Goal: Transaction & Acquisition: Purchase product/service

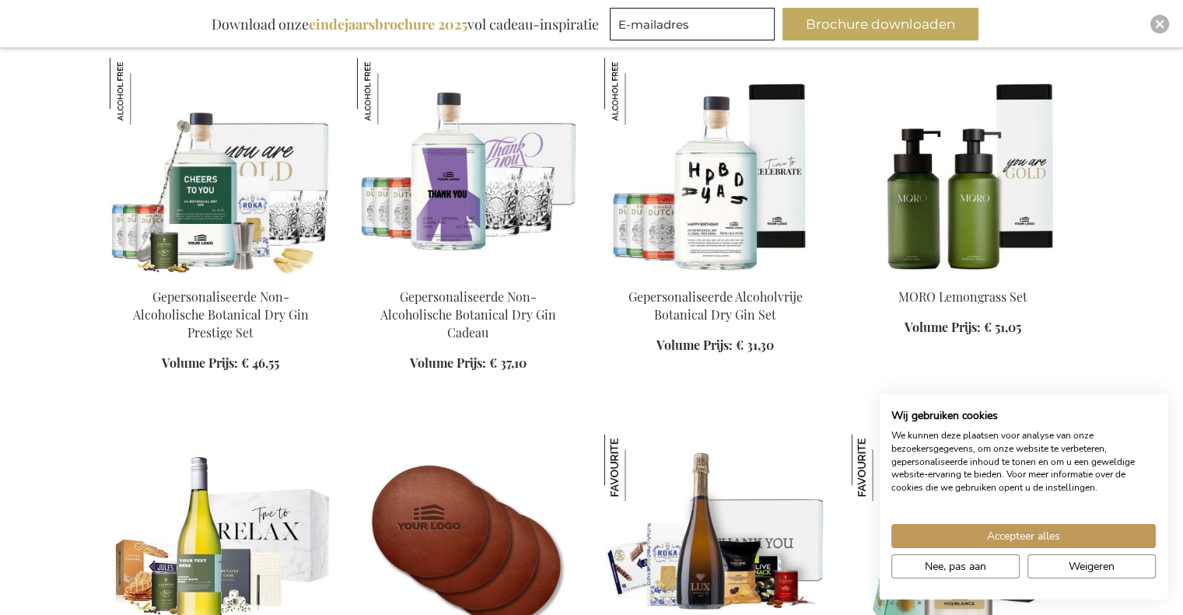
scroll to position [1867, 0]
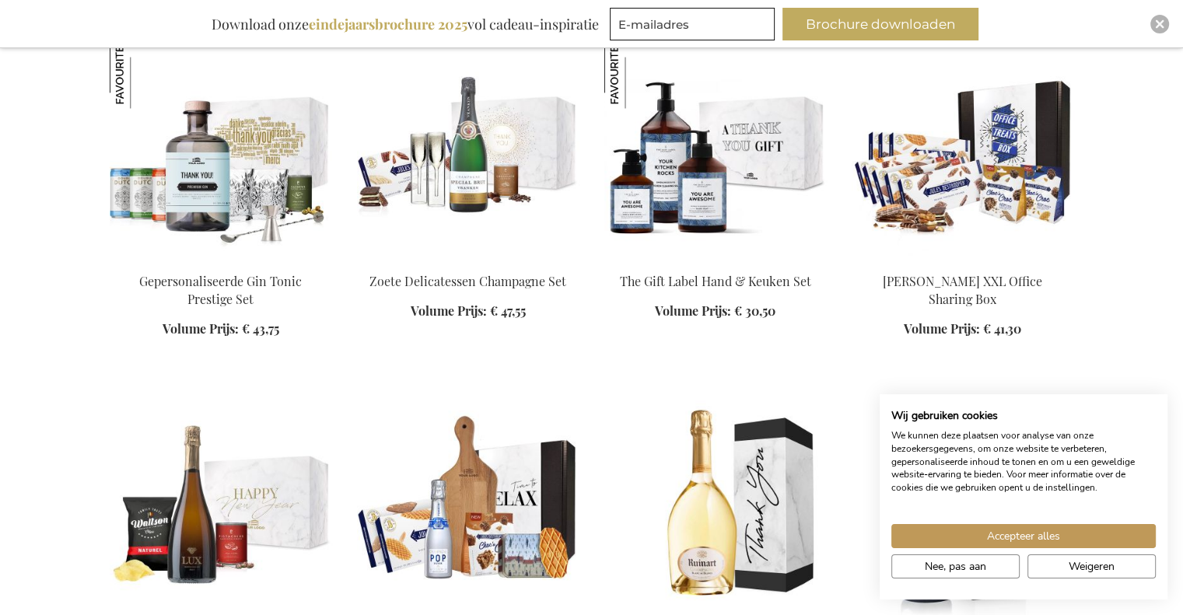
scroll to position [2489, 0]
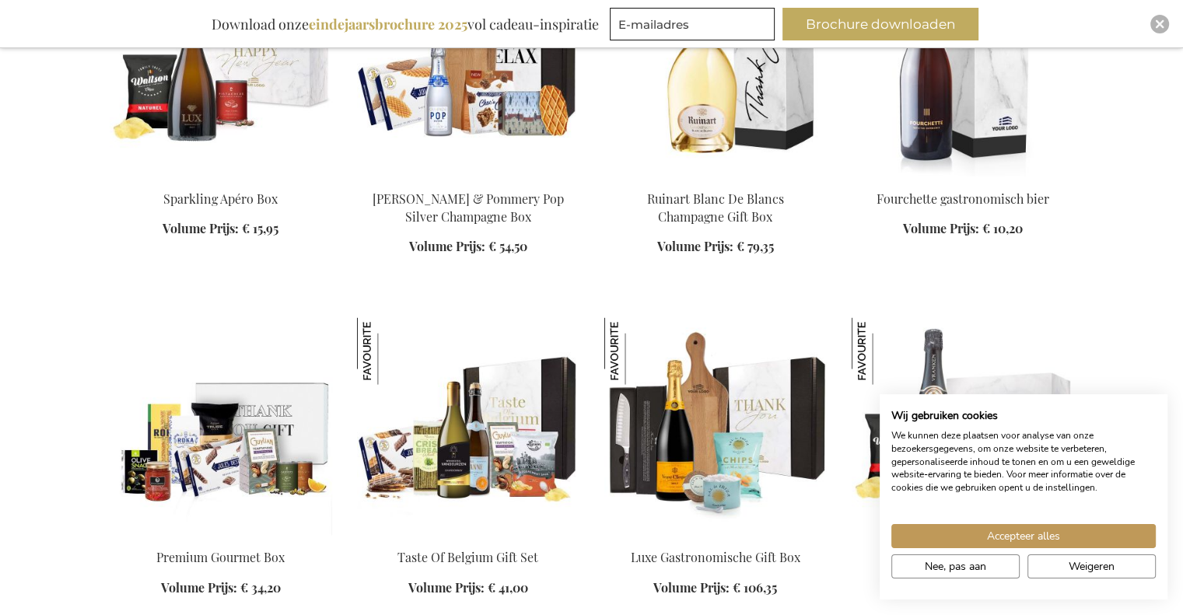
scroll to position [3189, 0]
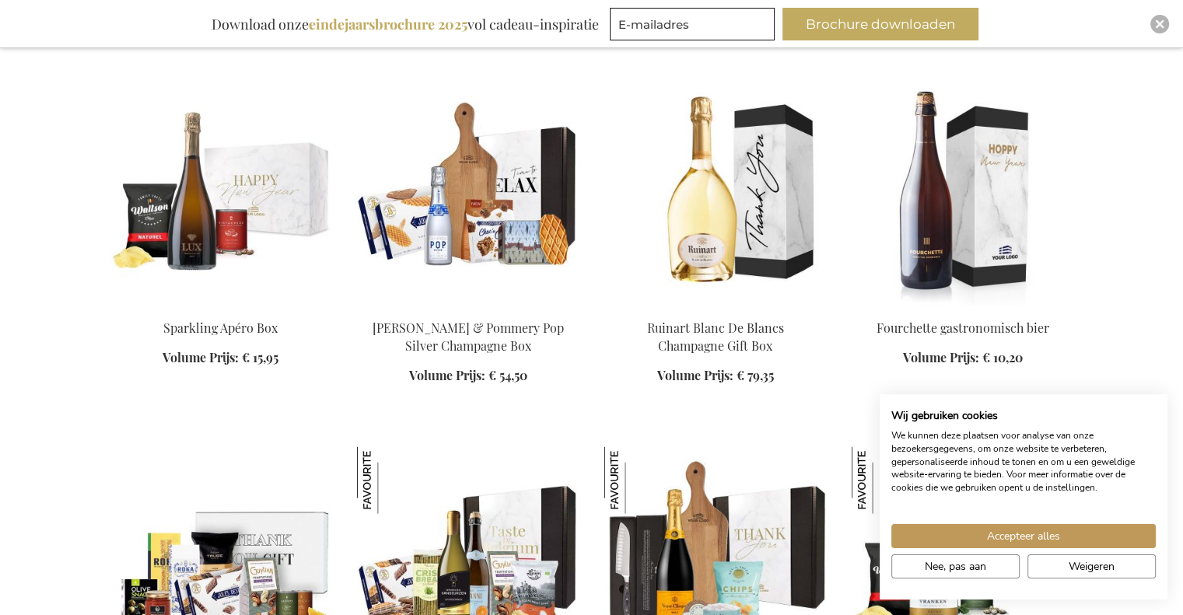
scroll to position [2878, 0]
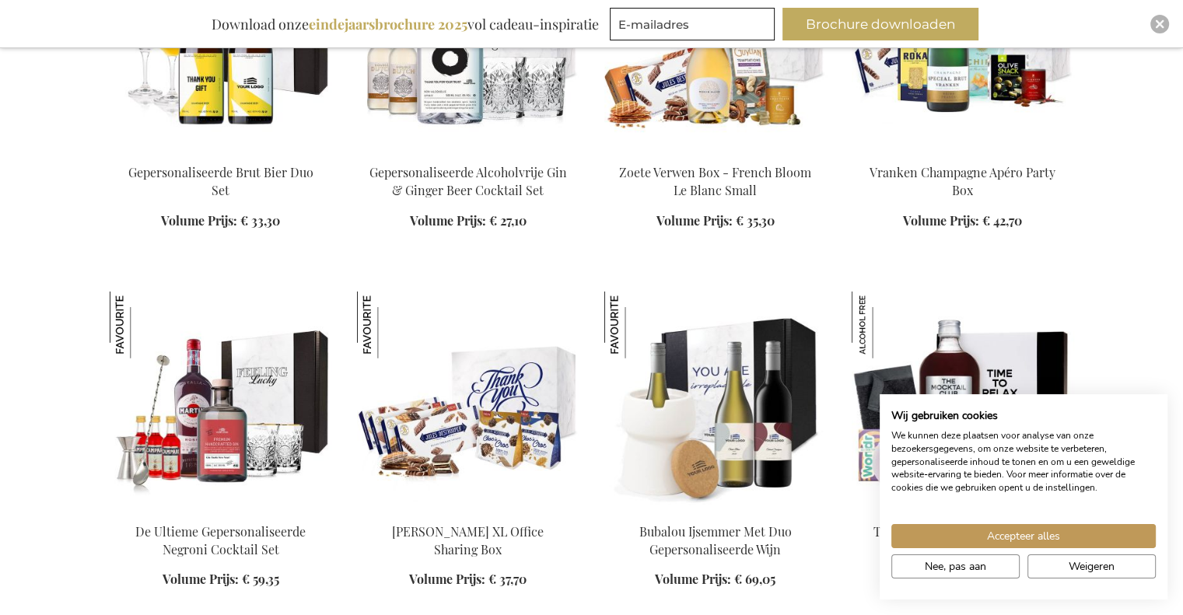
scroll to position [4201, 0]
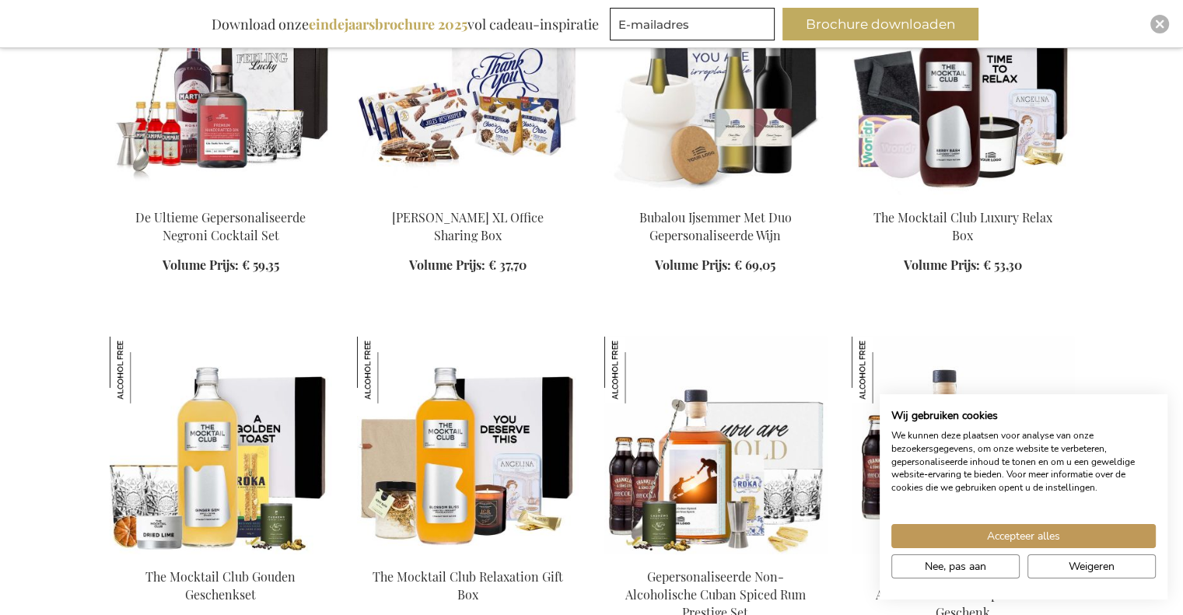
scroll to position [4667, 0]
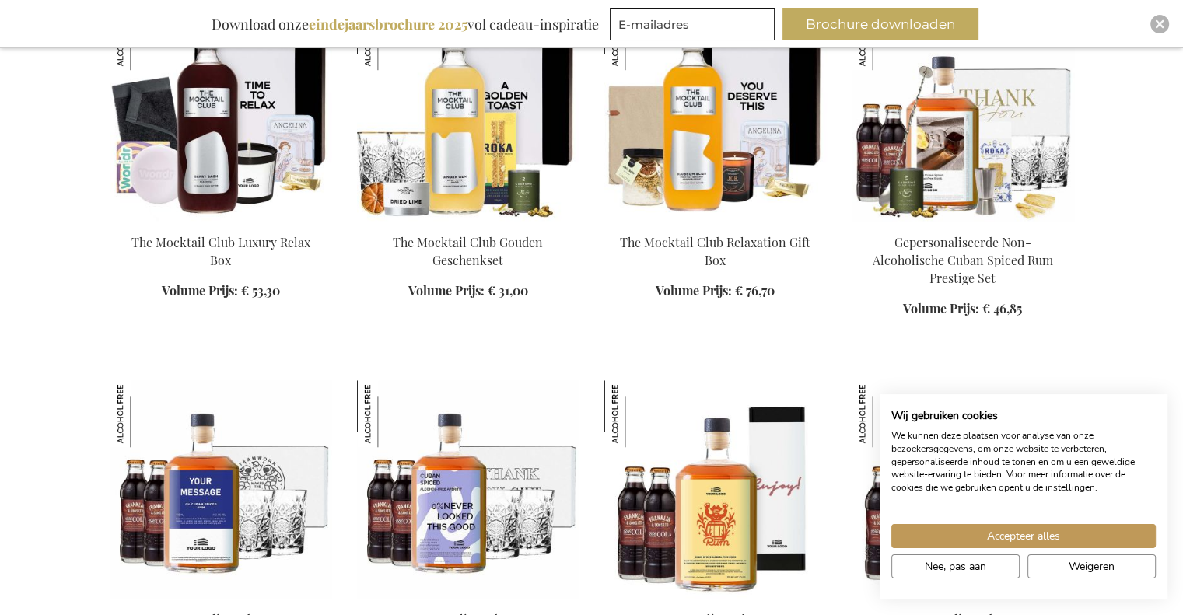
scroll to position [1167, 0]
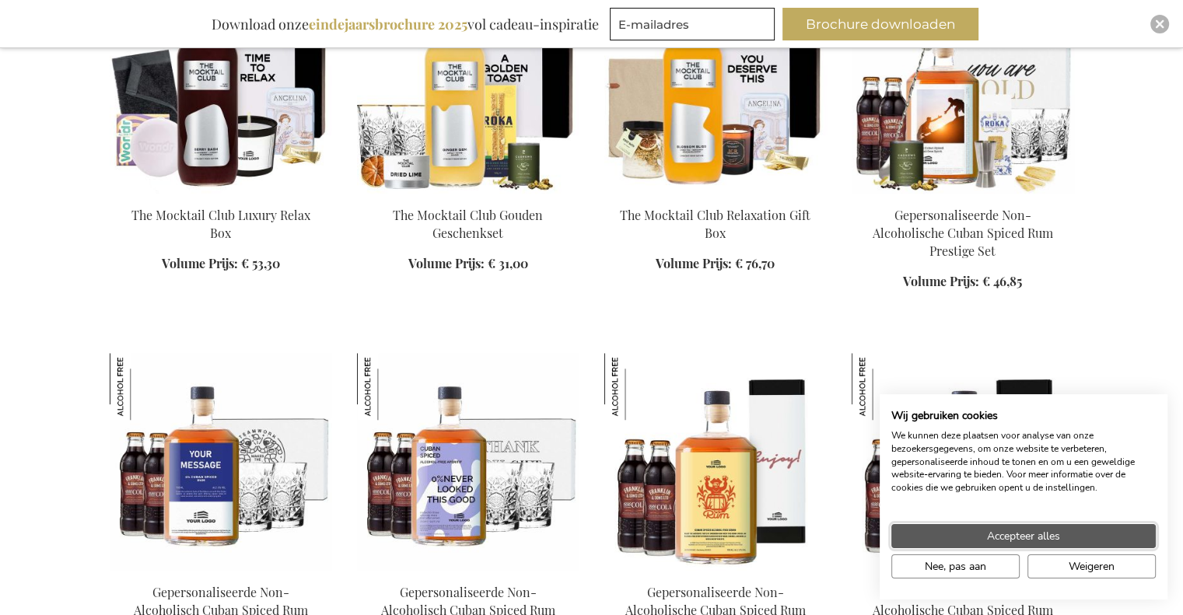
click at [1077, 538] on button "Accepteer alles" at bounding box center [1023, 536] width 264 height 24
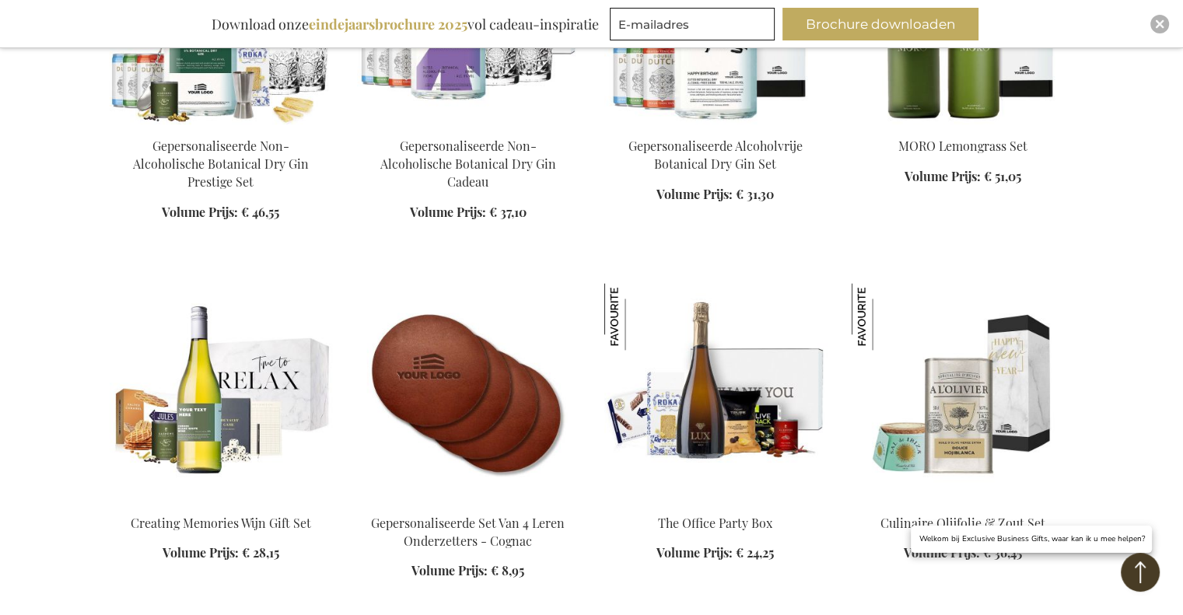
scroll to position [2100, 0]
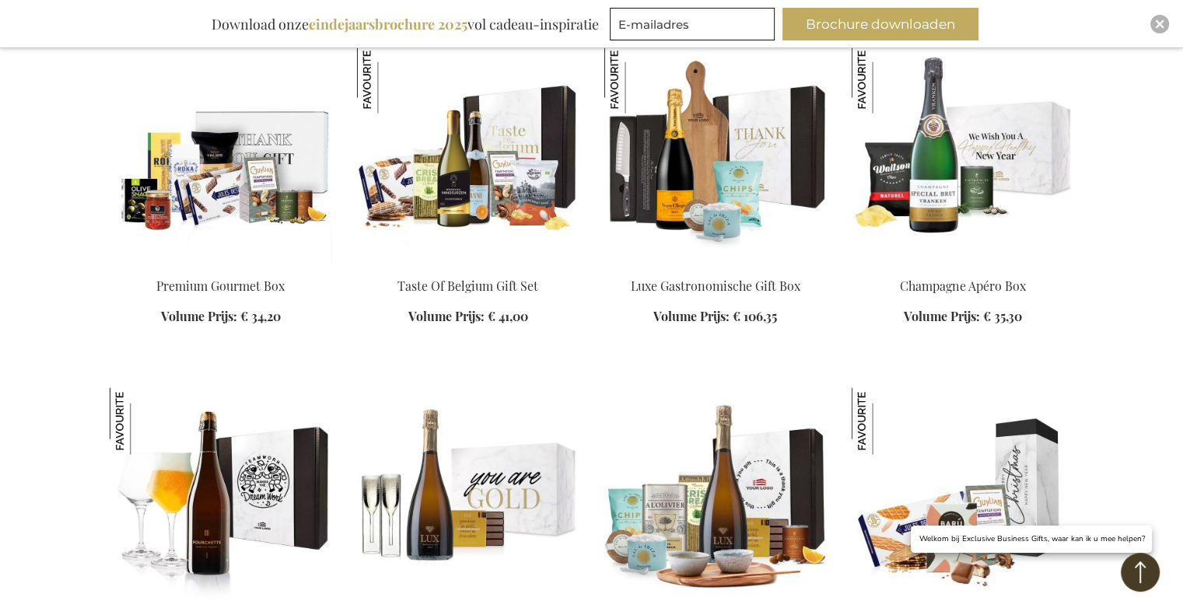
scroll to position [3501, 0]
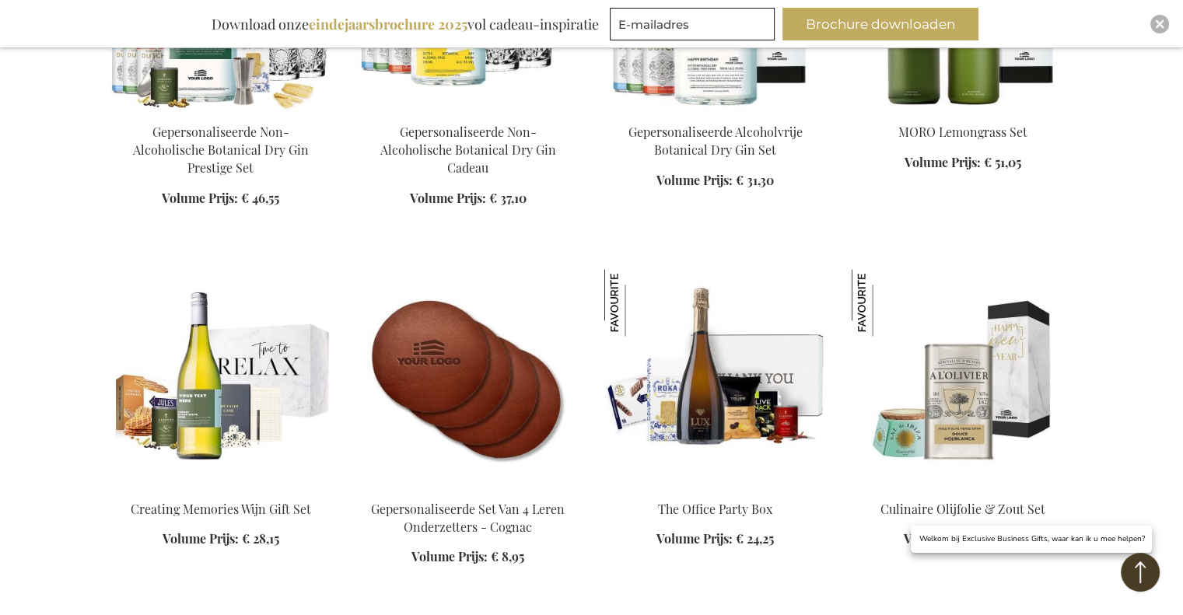
scroll to position [2023, 0]
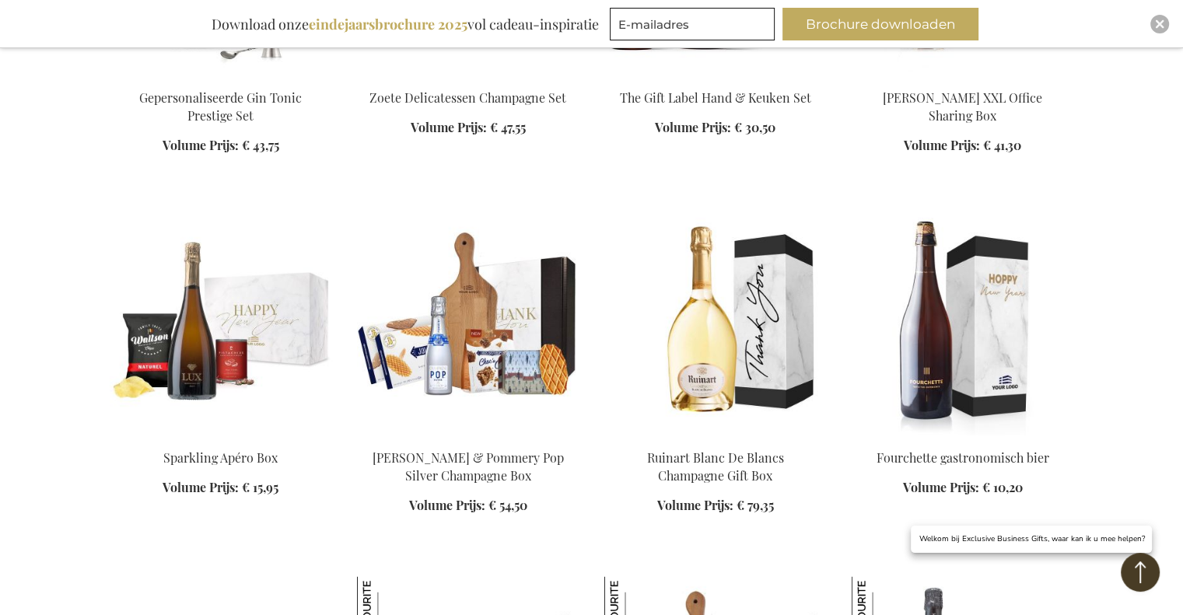
scroll to position [2800, 0]
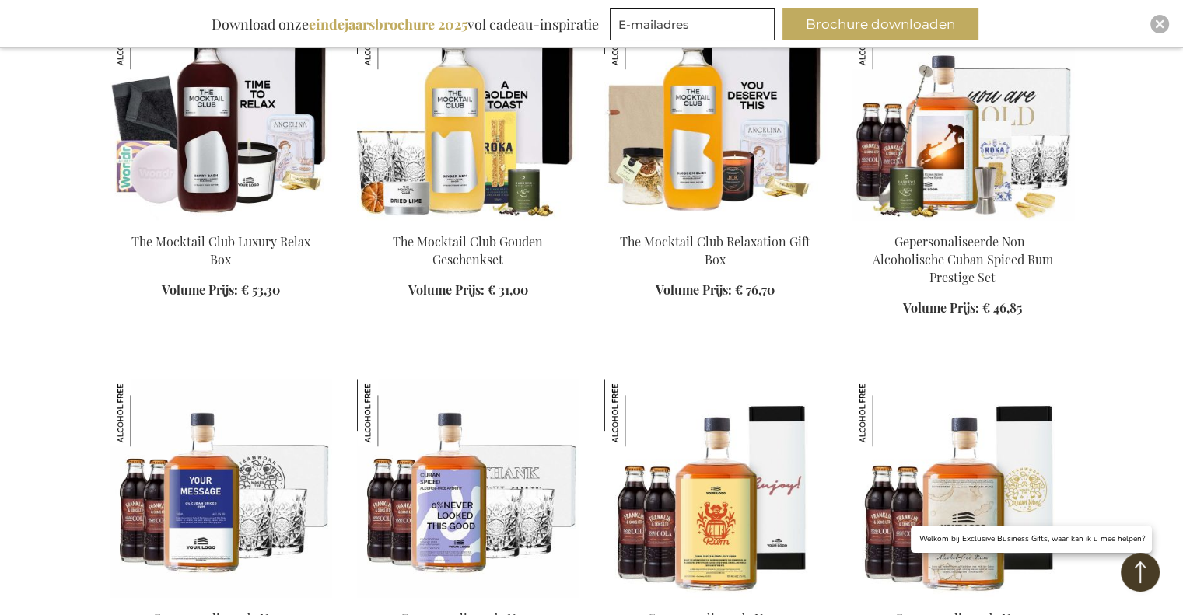
scroll to position [1011, 0]
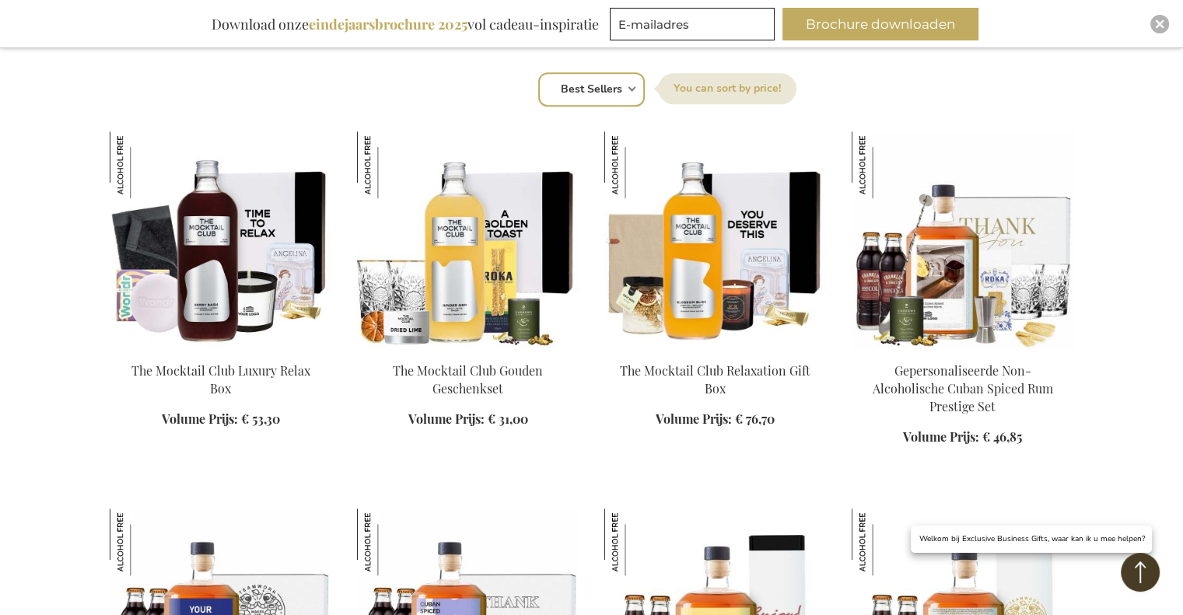
click at [1007, 215] on img at bounding box center [963, 240] width 222 height 218
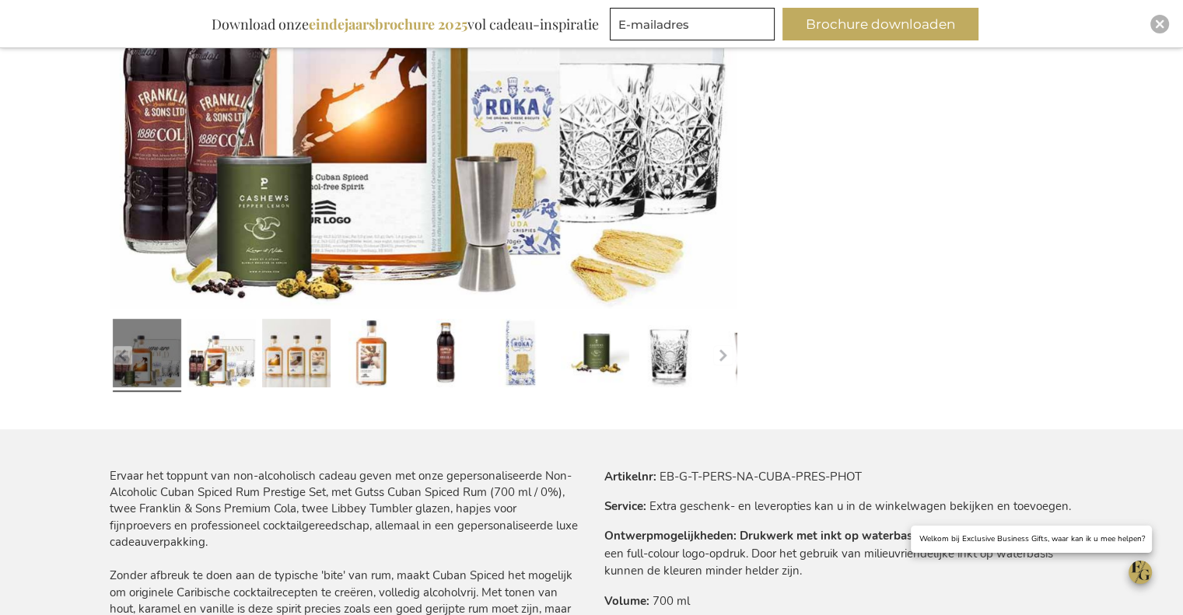
scroll to position [592, 0]
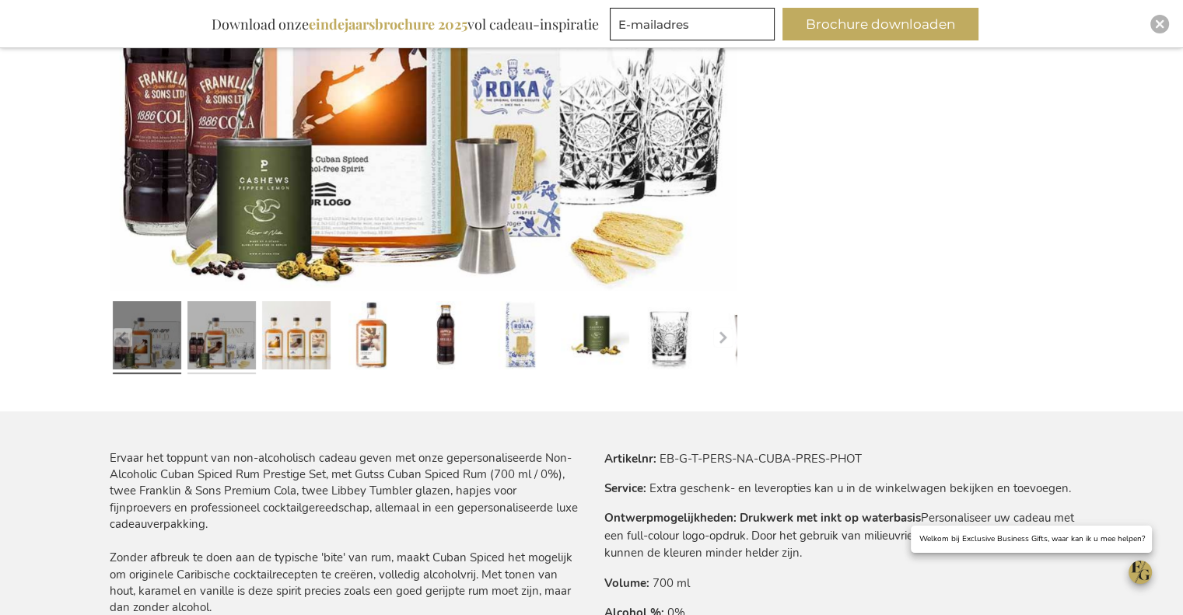
click at [219, 348] on link at bounding box center [221, 338] width 68 height 86
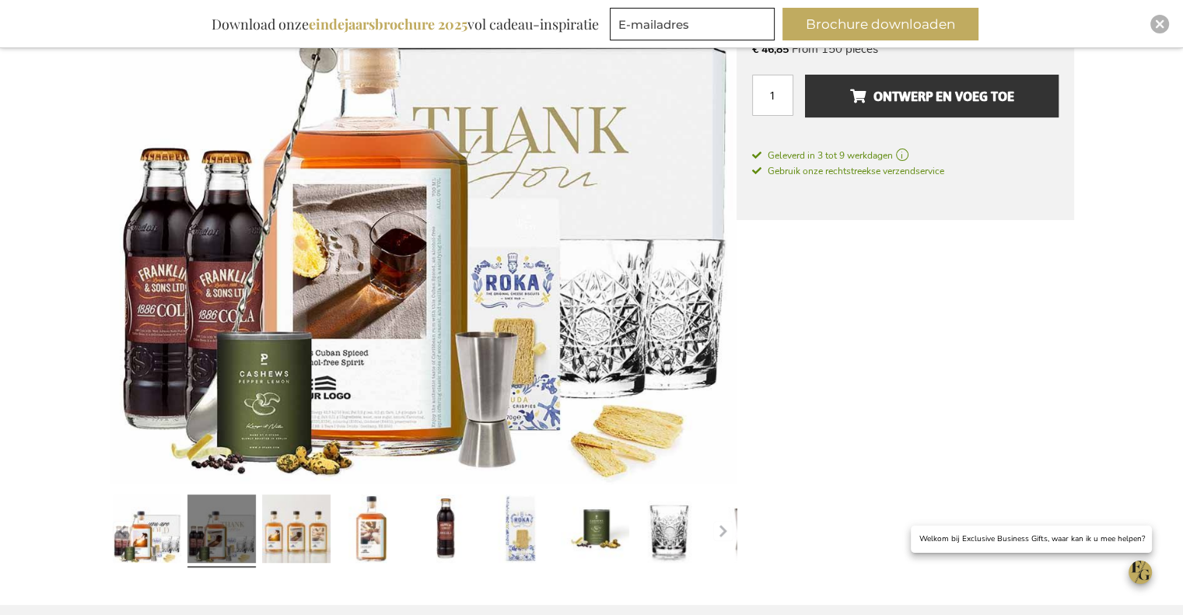
scroll to position [436, 0]
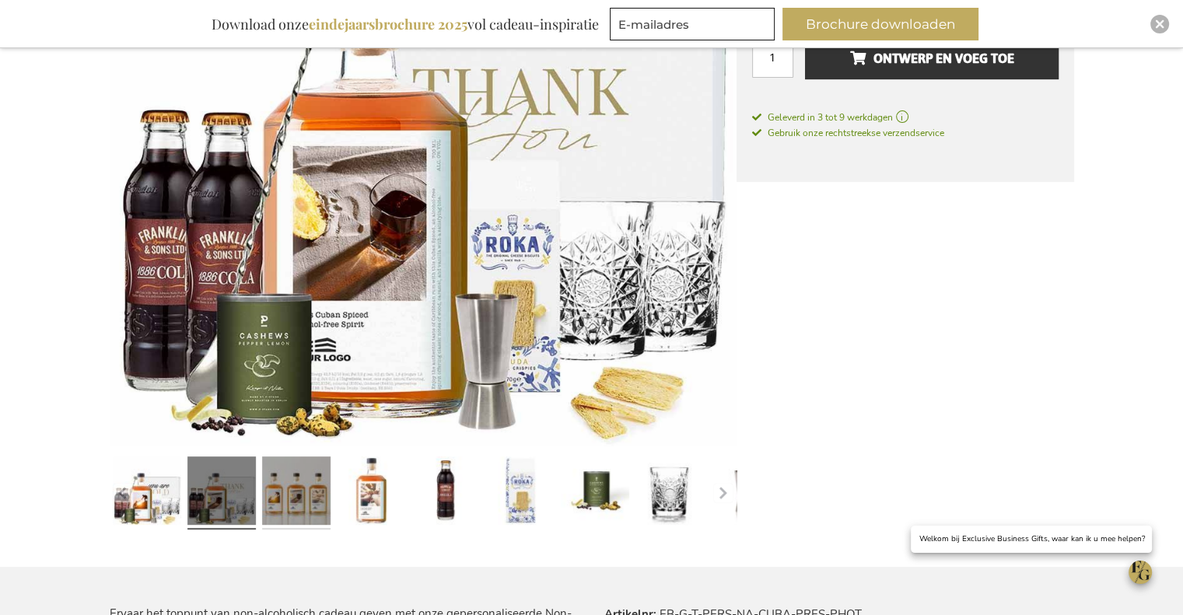
click at [326, 489] on link at bounding box center [296, 493] width 68 height 86
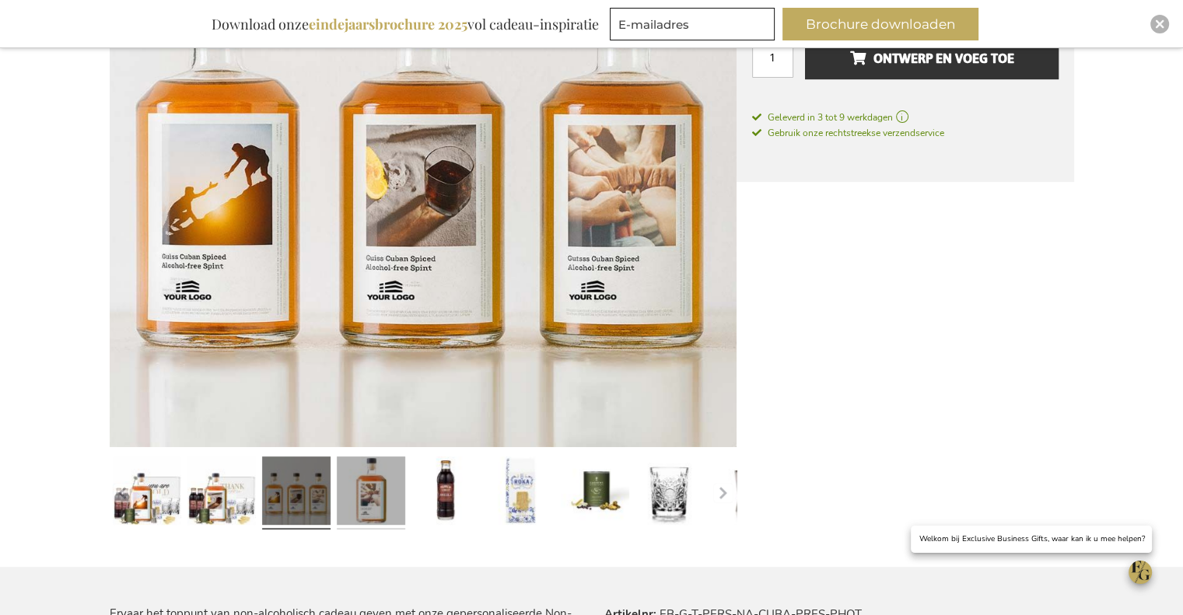
scroll to position [359, 0]
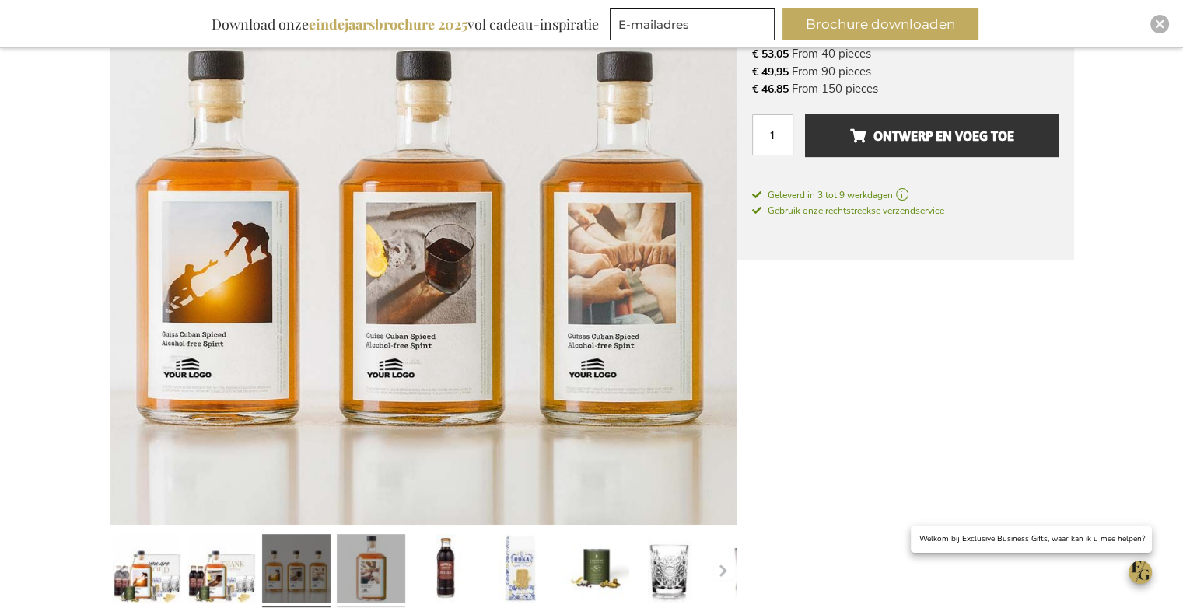
click at [359, 541] on link at bounding box center [371, 572] width 68 height 86
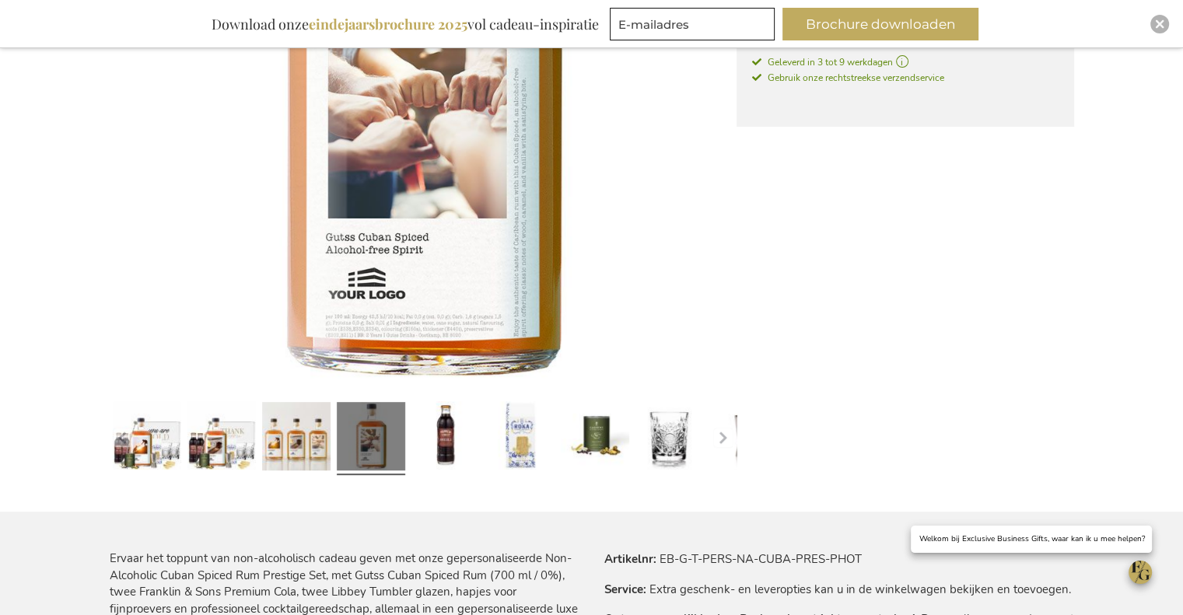
scroll to position [514, 0]
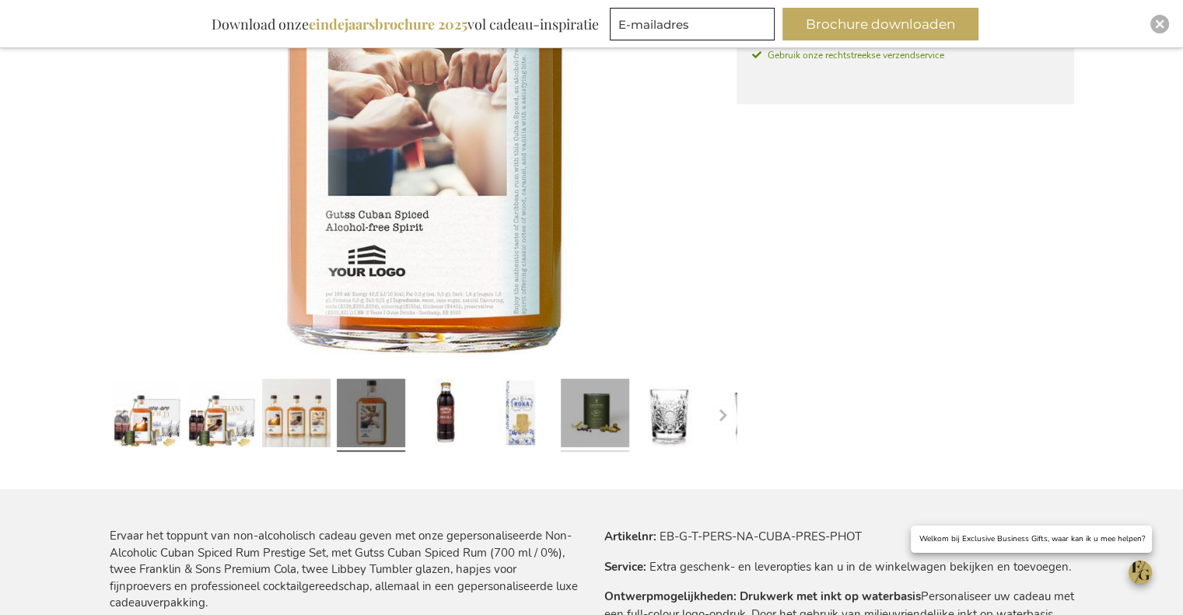
click at [616, 410] on link at bounding box center [595, 416] width 68 height 86
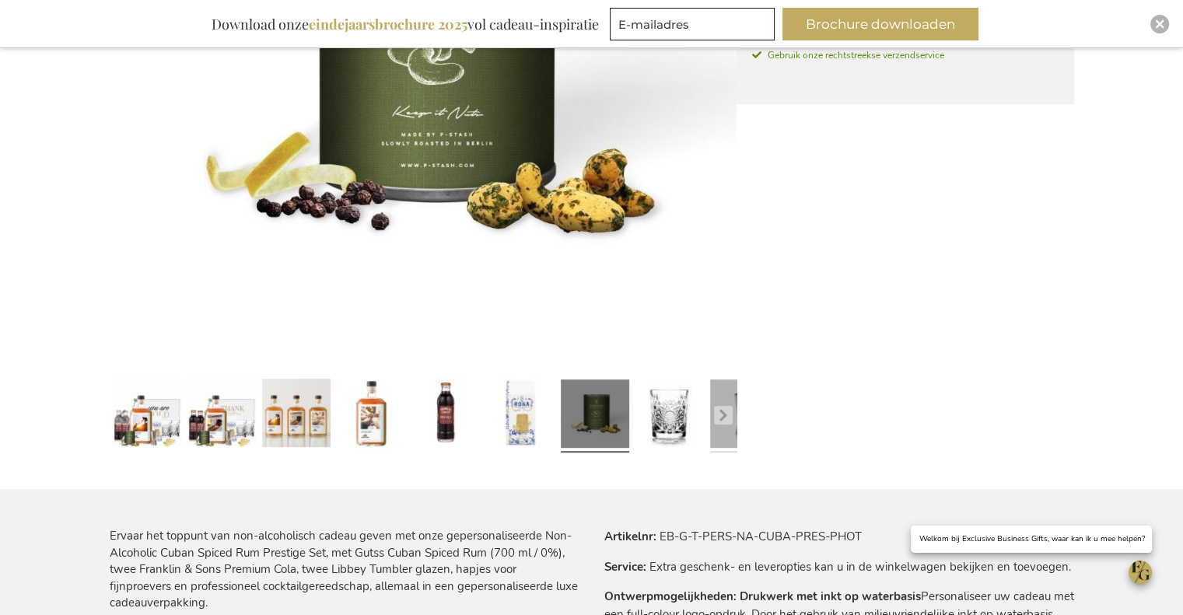
click at [713, 419] on link at bounding box center [744, 416] width 68 height 86
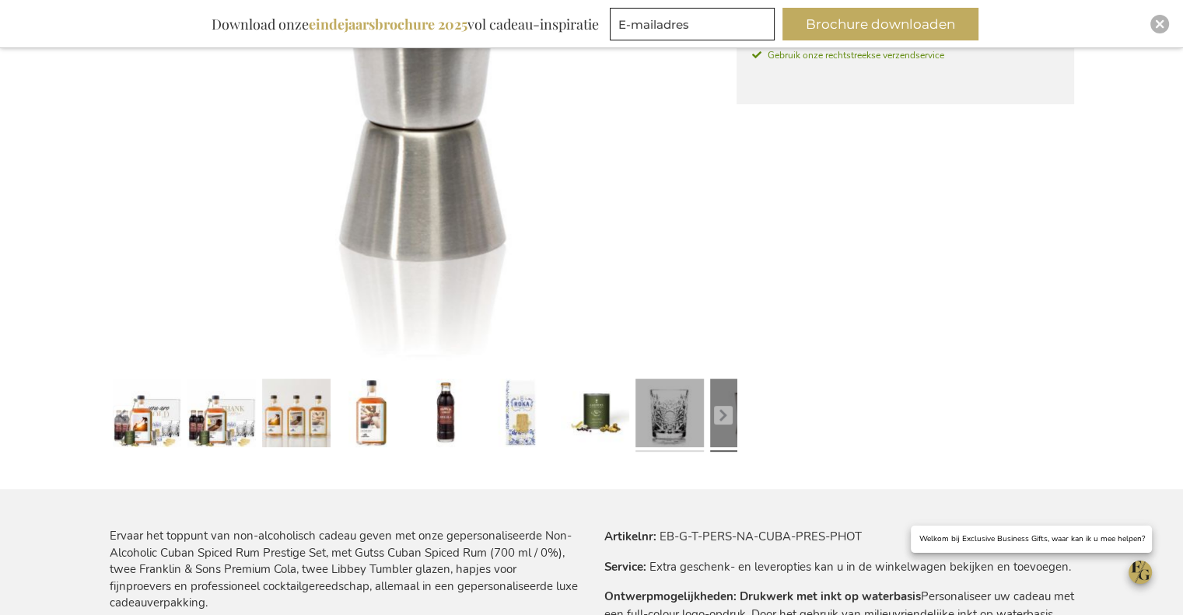
scroll to position [359, 0]
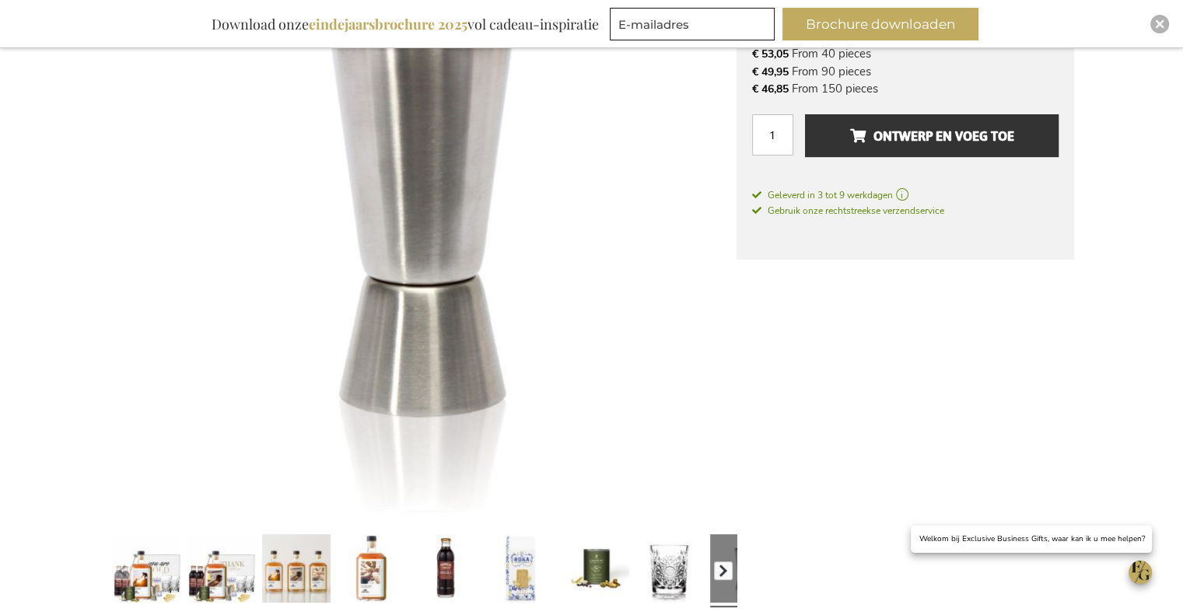
click at [716, 578] on button "button" at bounding box center [723, 571] width 19 height 19
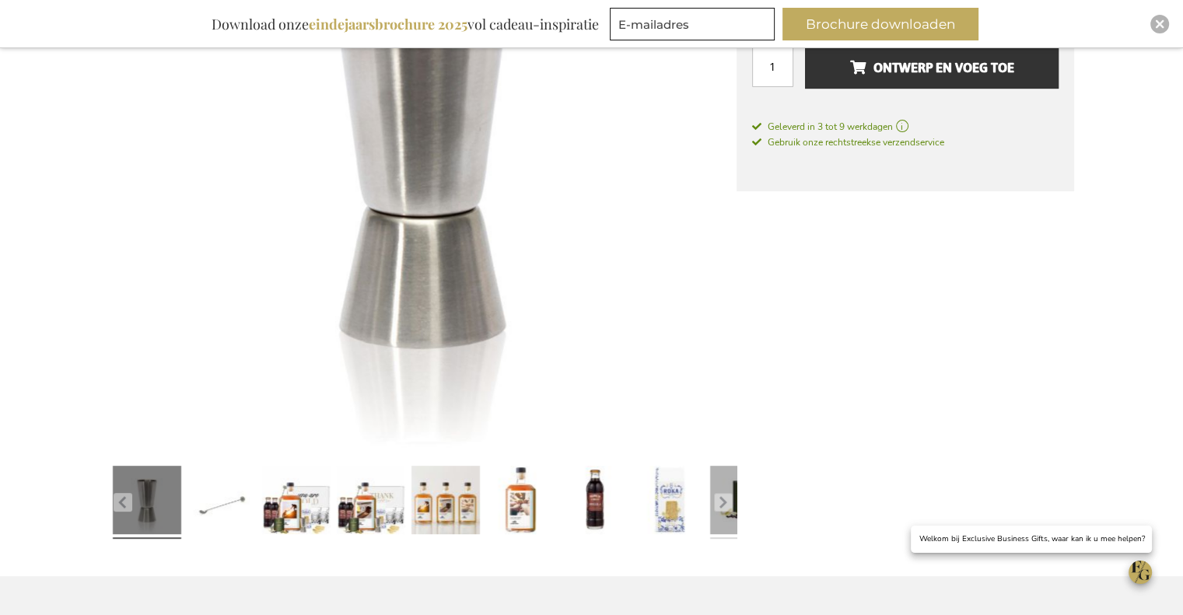
scroll to position [514, 0]
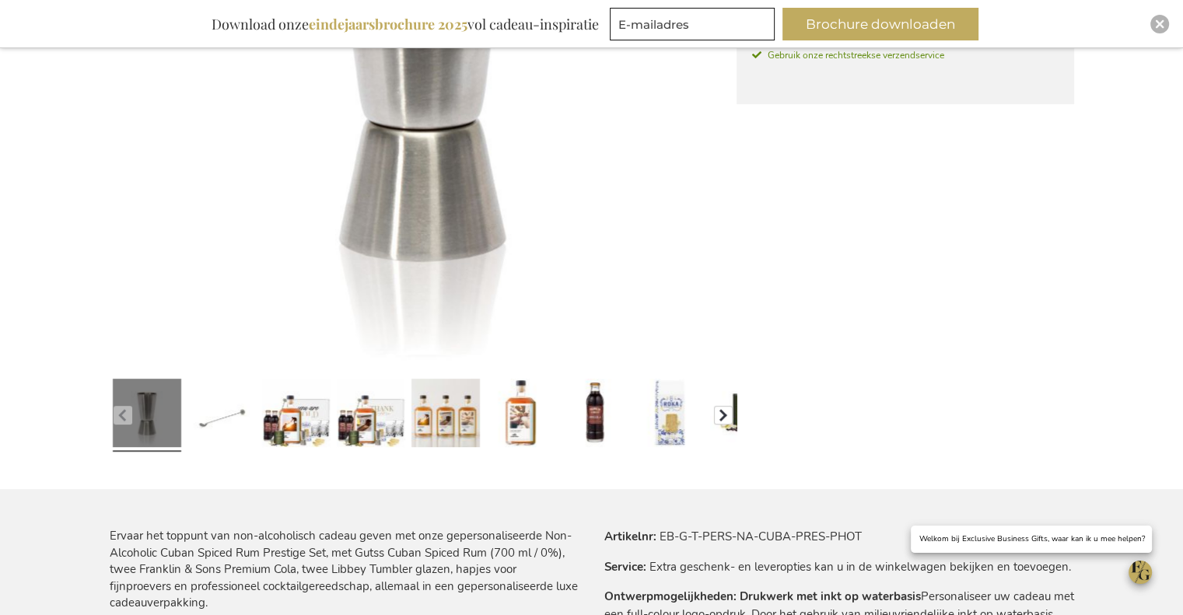
click at [728, 406] on button "button" at bounding box center [723, 415] width 19 height 19
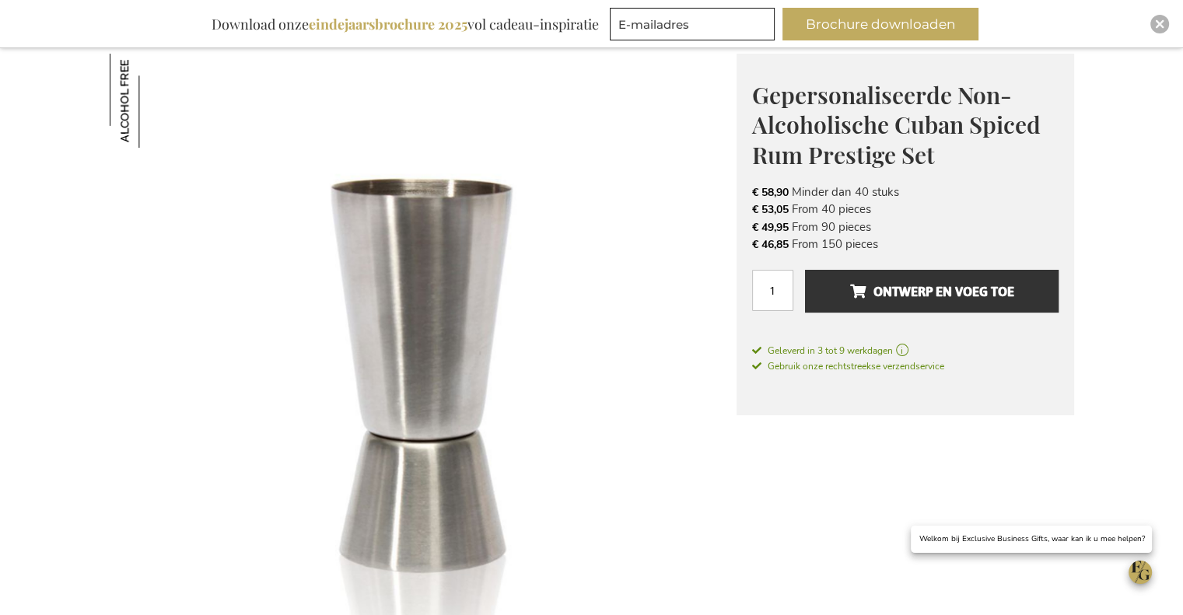
scroll to position [0, 0]
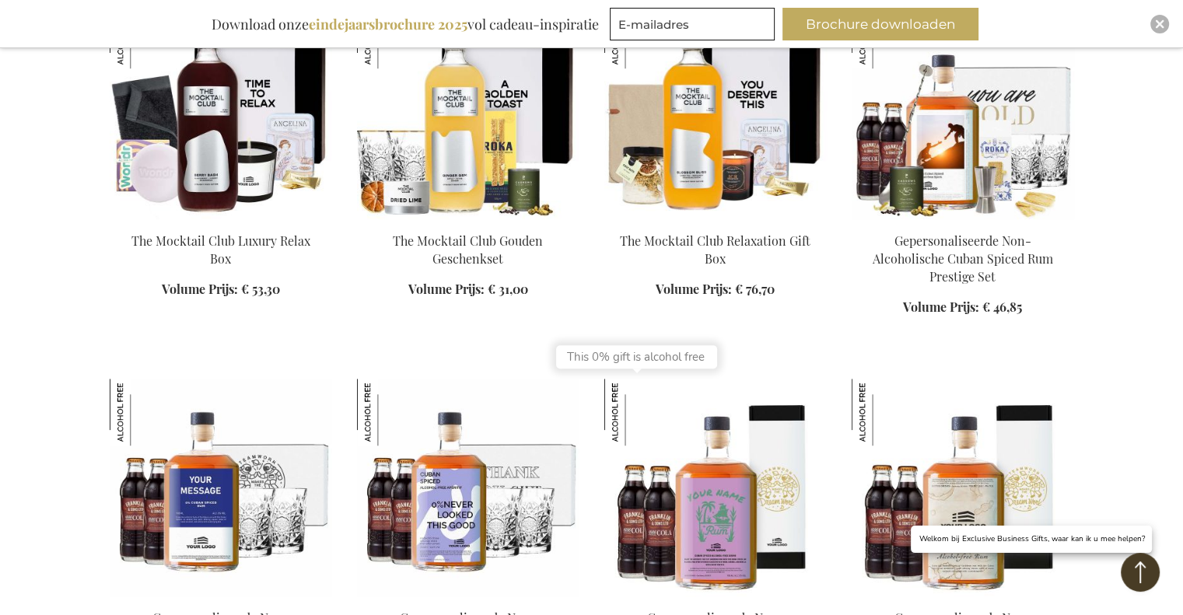
scroll to position [1297, 0]
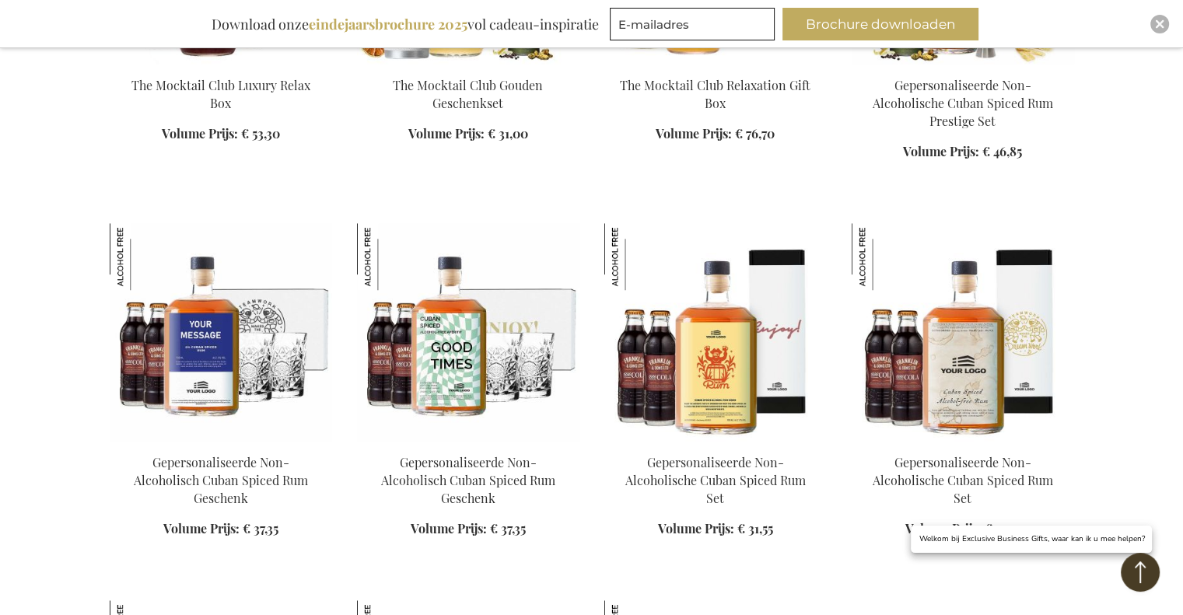
click at [470, 388] on img at bounding box center [468, 332] width 222 height 218
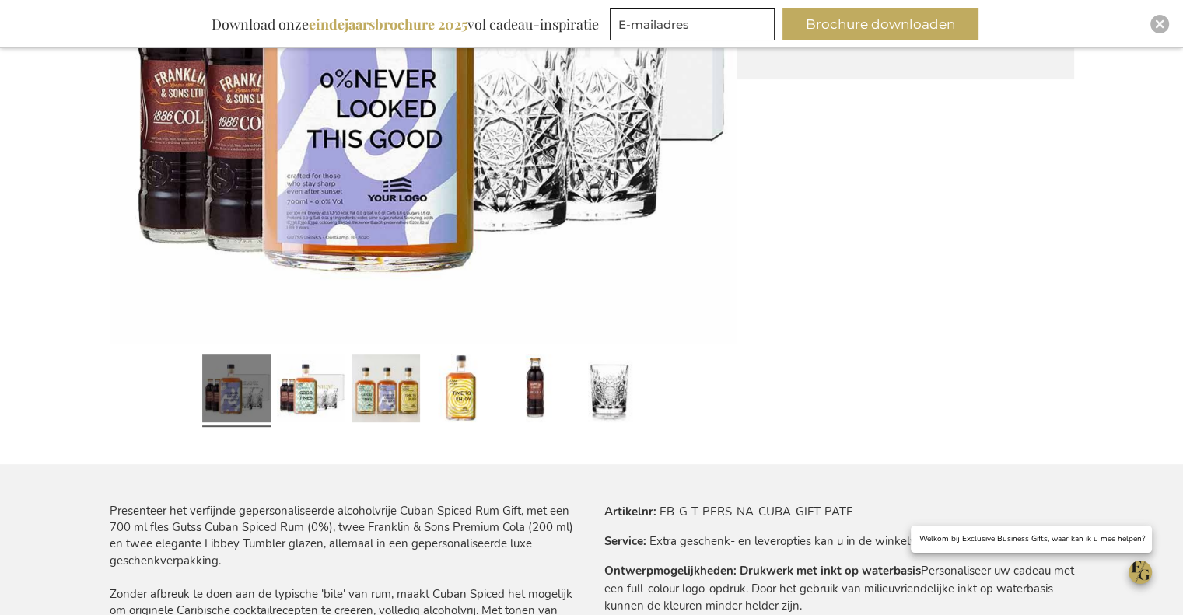
scroll to position [622, 0]
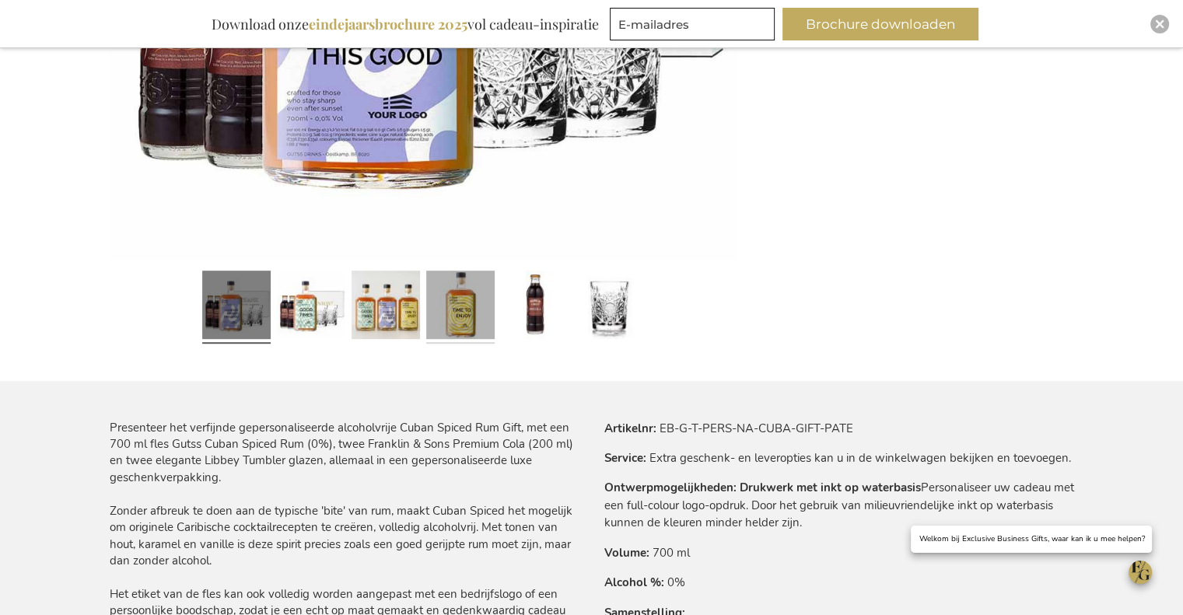
click at [447, 313] on link at bounding box center [460, 307] width 68 height 86
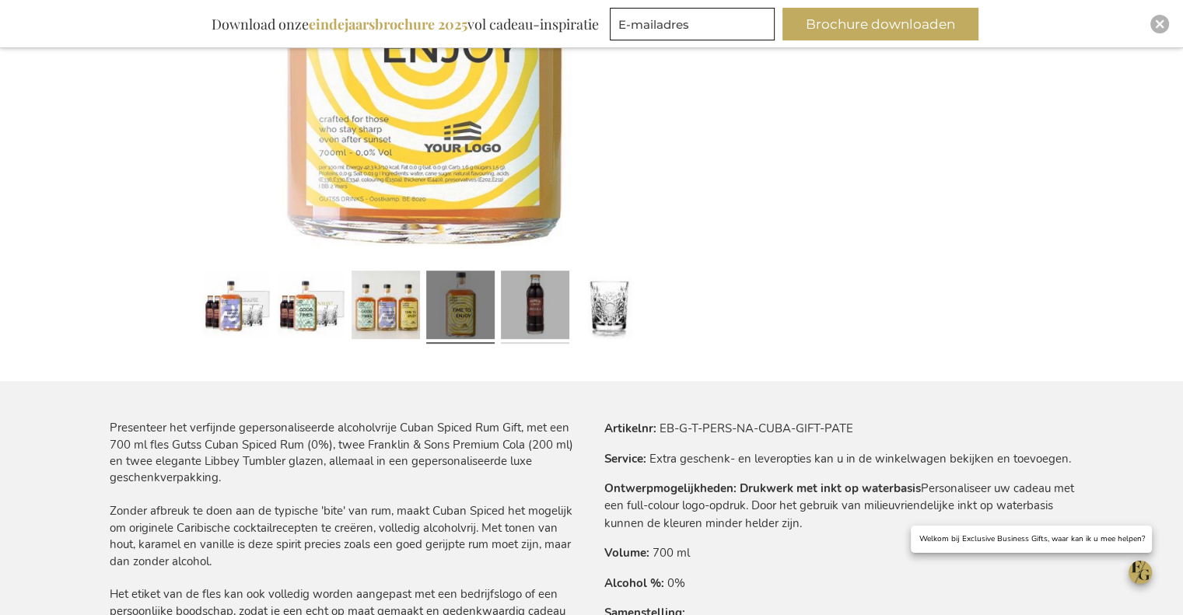
click at [538, 308] on link at bounding box center [535, 307] width 68 height 86
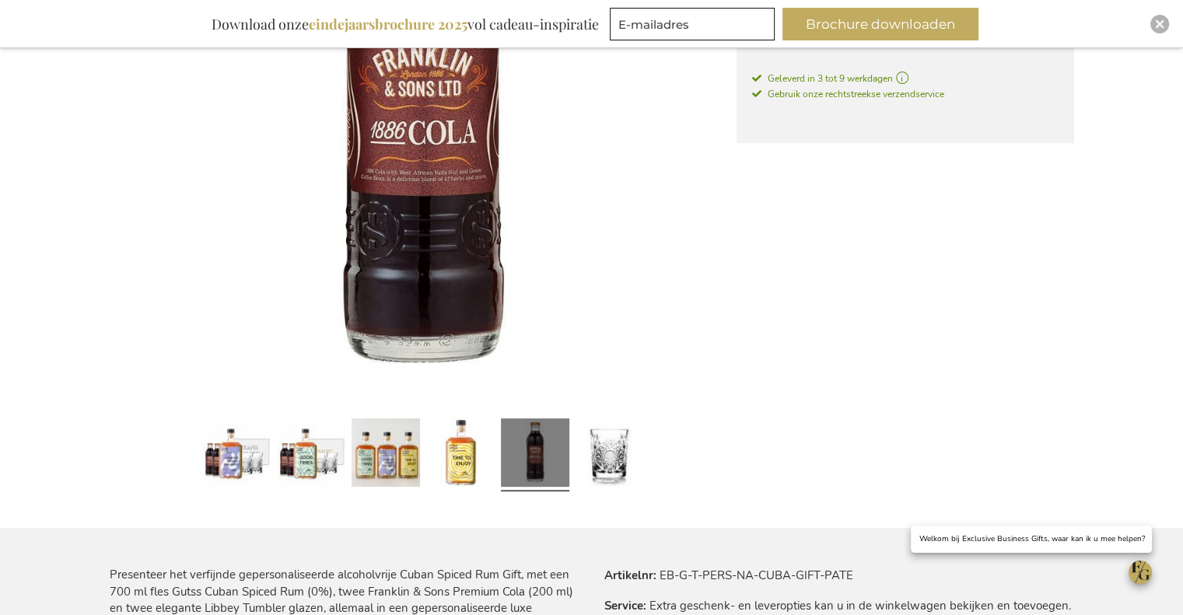
scroll to position [389, 0]
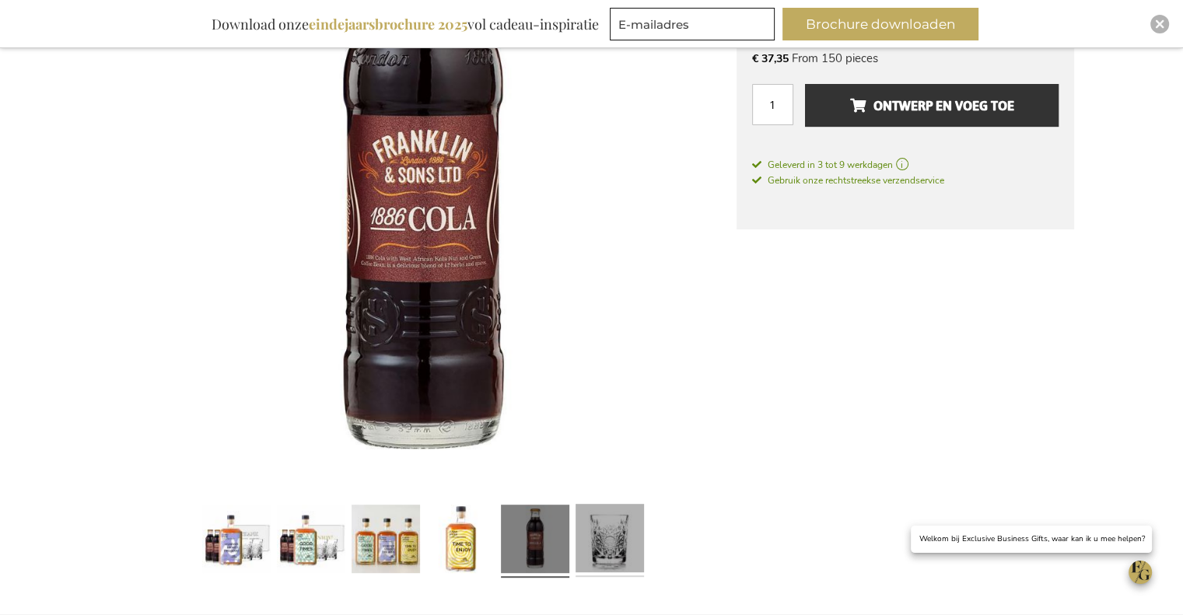
click at [582, 548] on link at bounding box center [610, 542] width 68 height 86
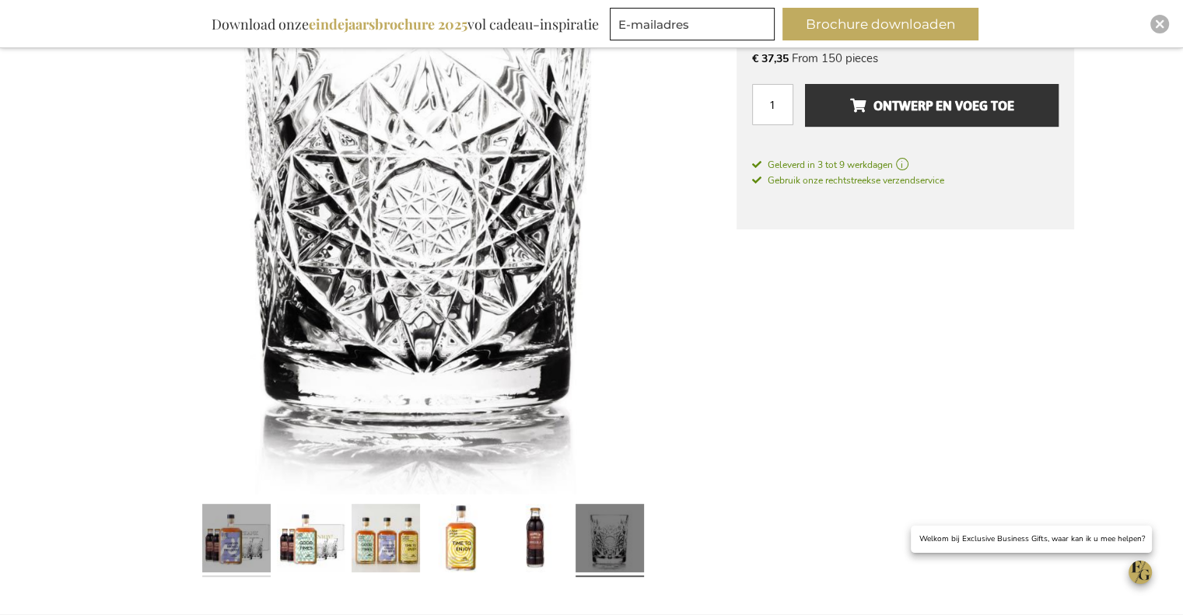
click at [255, 531] on link at bounding box center [236, 542] width 68 height 86
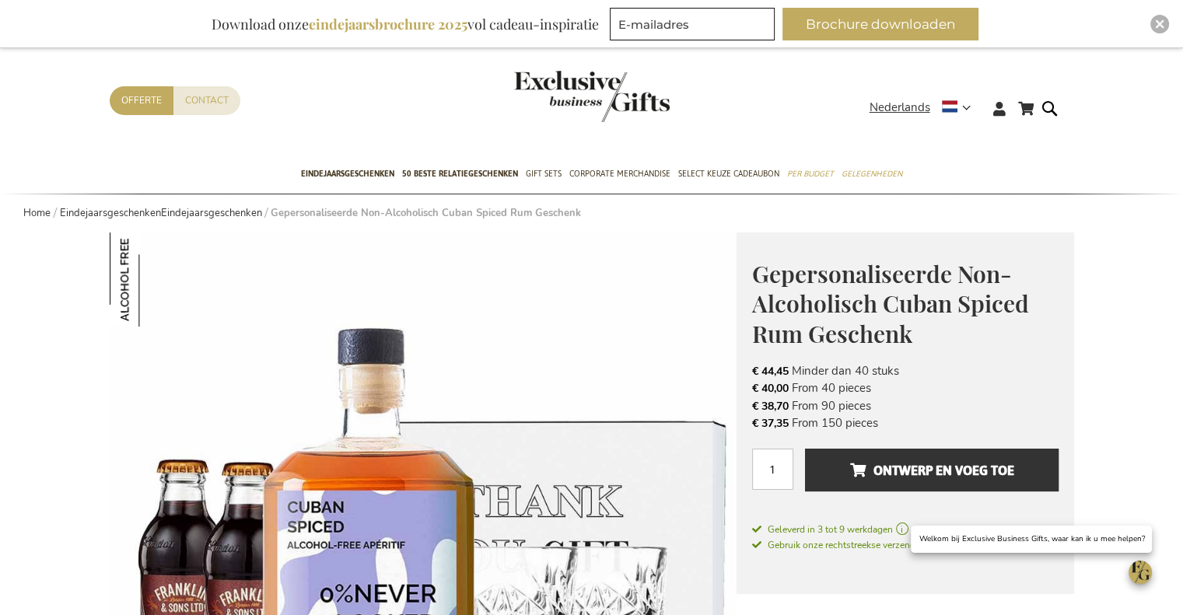
scroll to position [0, 0]
